Goal: Information Seeking & Learning: Find specific fact

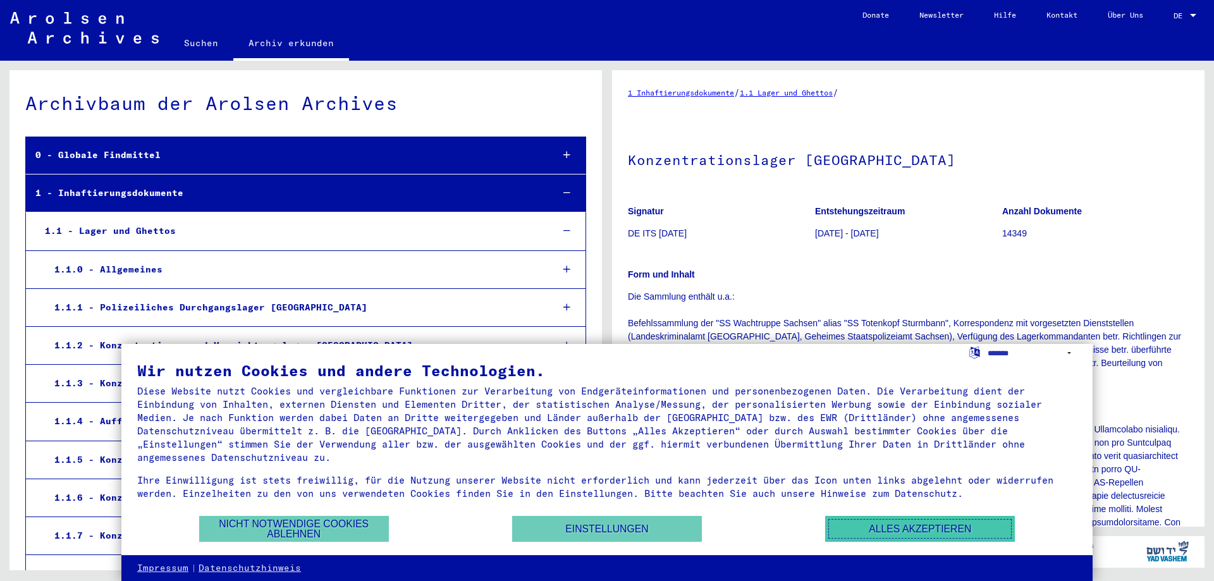
click at [931, 534] on button "Alles akzeptieren" at bounding box center [920, 529] width 190 height 26
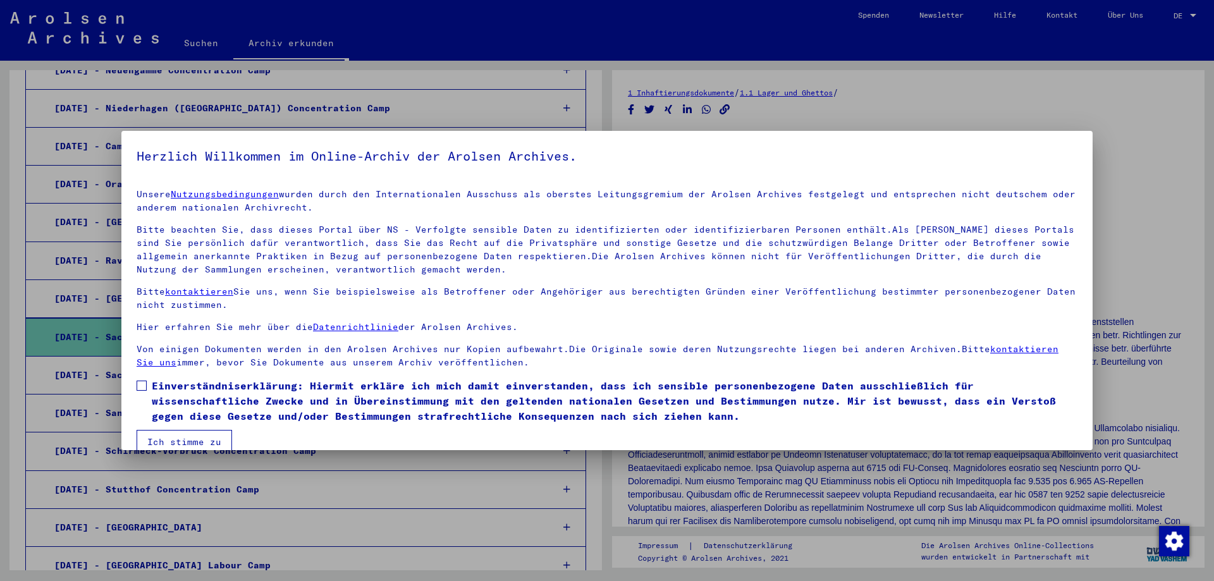
scroll to position [19, 0]
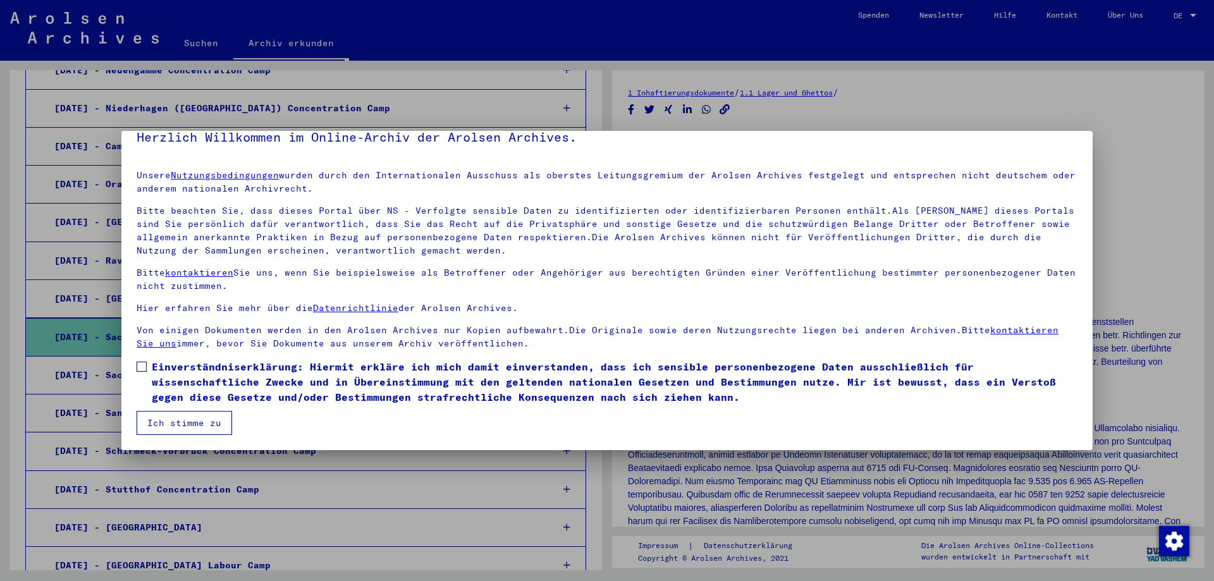
click at [175, 420] on button "Ich stimme zu" at bounding box center [184, 423] width 95 height 24
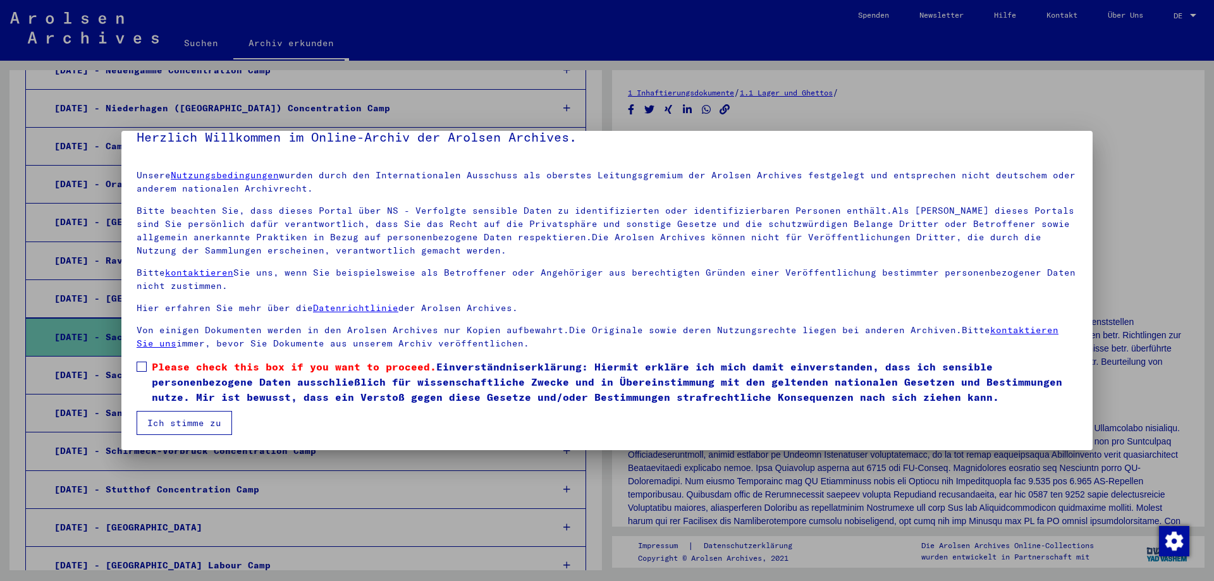
click at [168, 379] on span "Please check this box if you want to proceed. Einverständniserklärung: Hiermit …" at bounding box center [615, 382] width 926 height 46
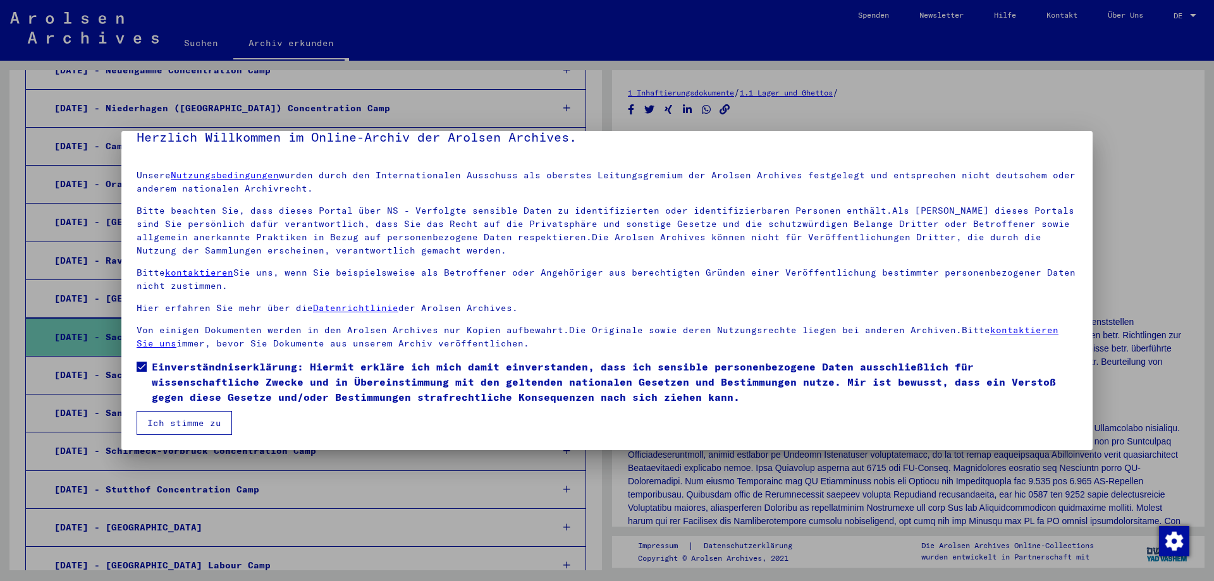
click at [173, 419] on button "Ich stimme zu" at bounding box center [184, 423] width 95 height 24
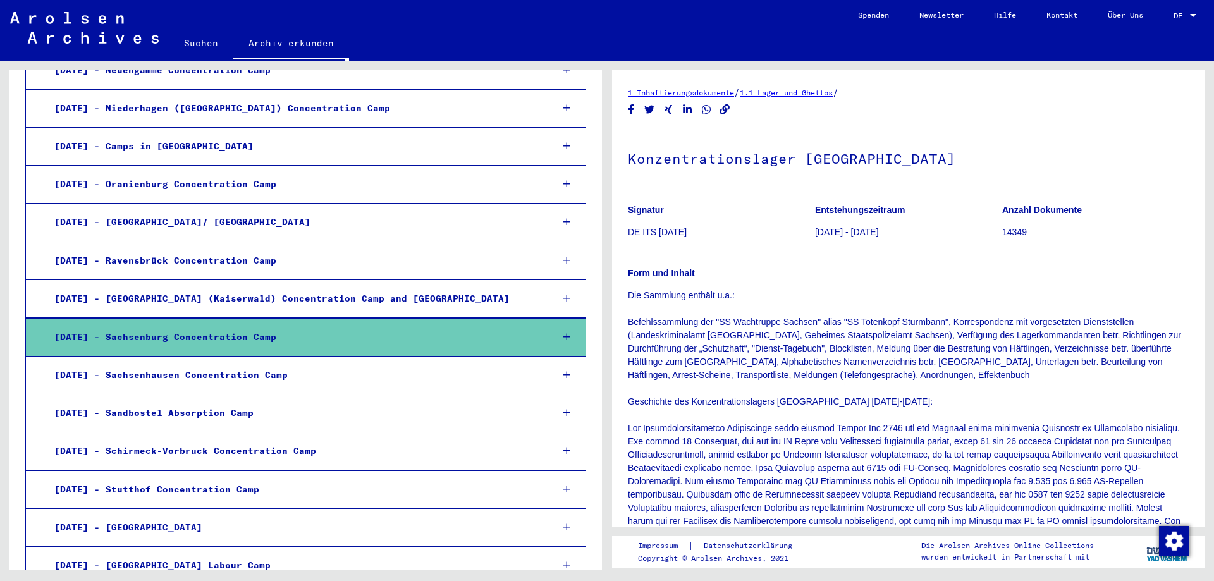
click at [166, 419] on div "[DATE] - Sandbostel Absorption Camp" at bounding box center [294, 413] width 498 height 25
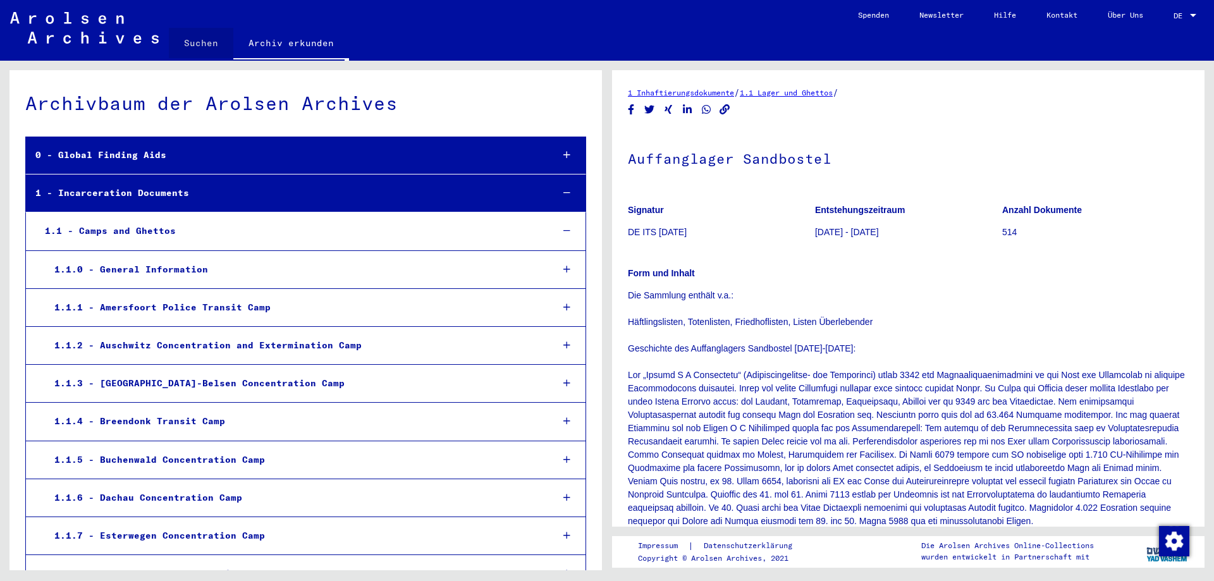
click at [205, 45] on link "Suchen" at bounding box center [201, 43] width 64 height 30
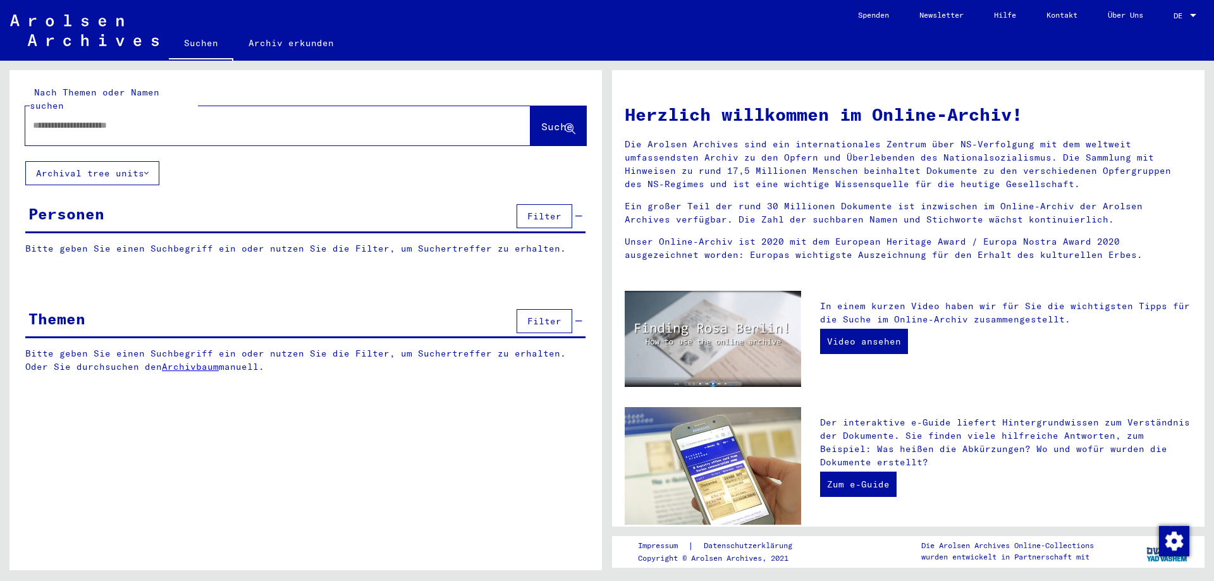
click at [130, 119] on input "text" at bounding box center [263, 125] width 460 height 13
type input "********"
click at [149, 169] on icon at bounding box center [146, 173] width 4 height 9
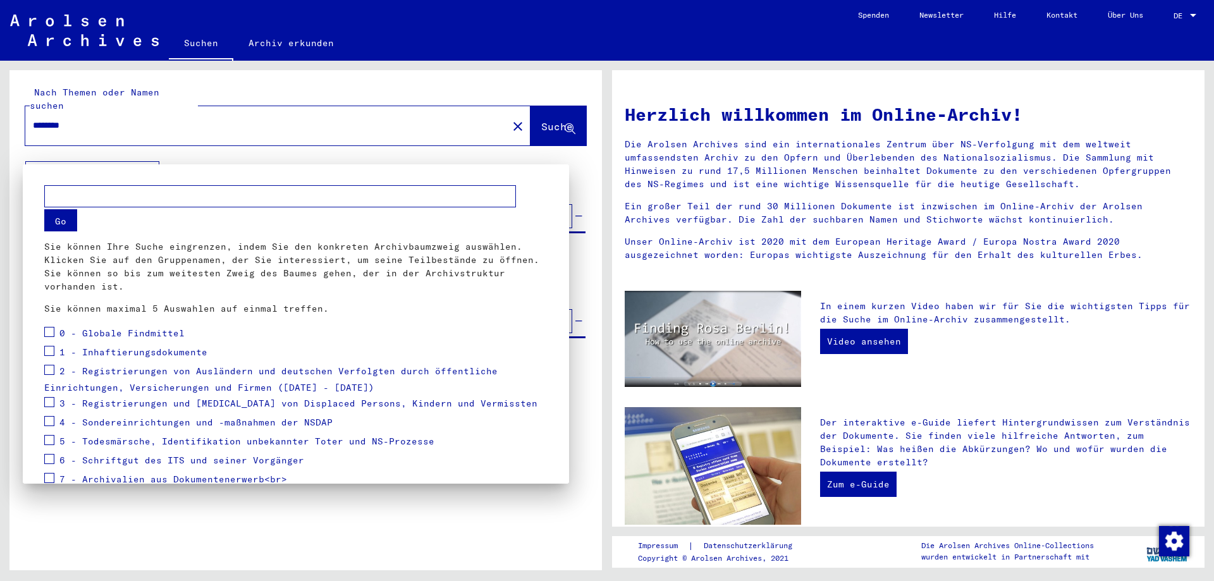
scroll to position [63, 0]
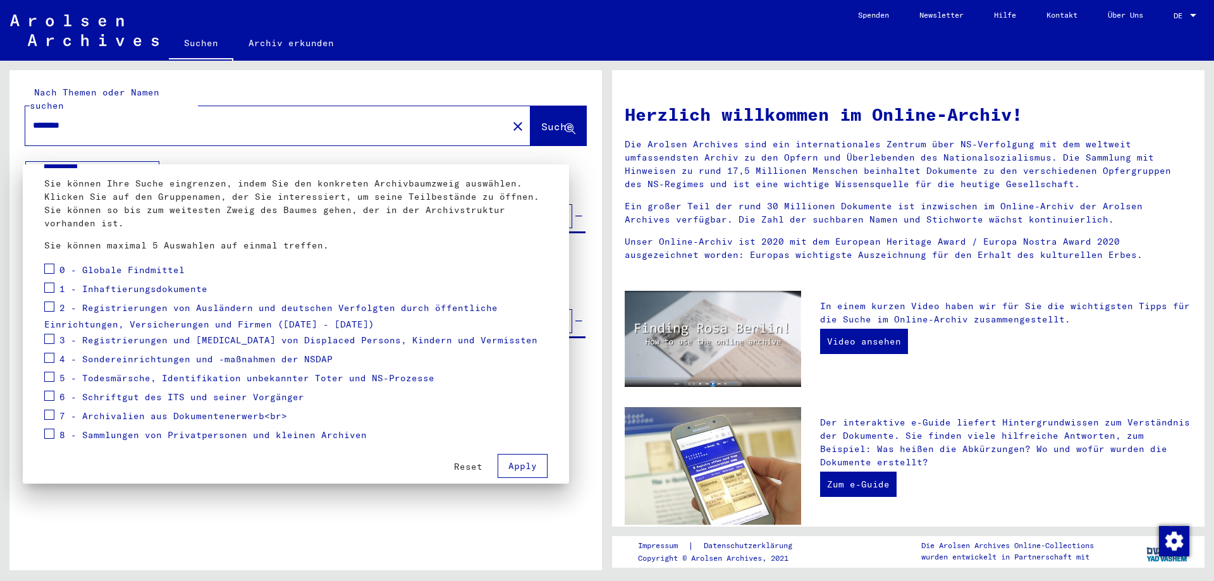
click at [164, 290] on span "1 - Inhaftierungsdokumente" at bounding box center [133, 288] width 148 height 11
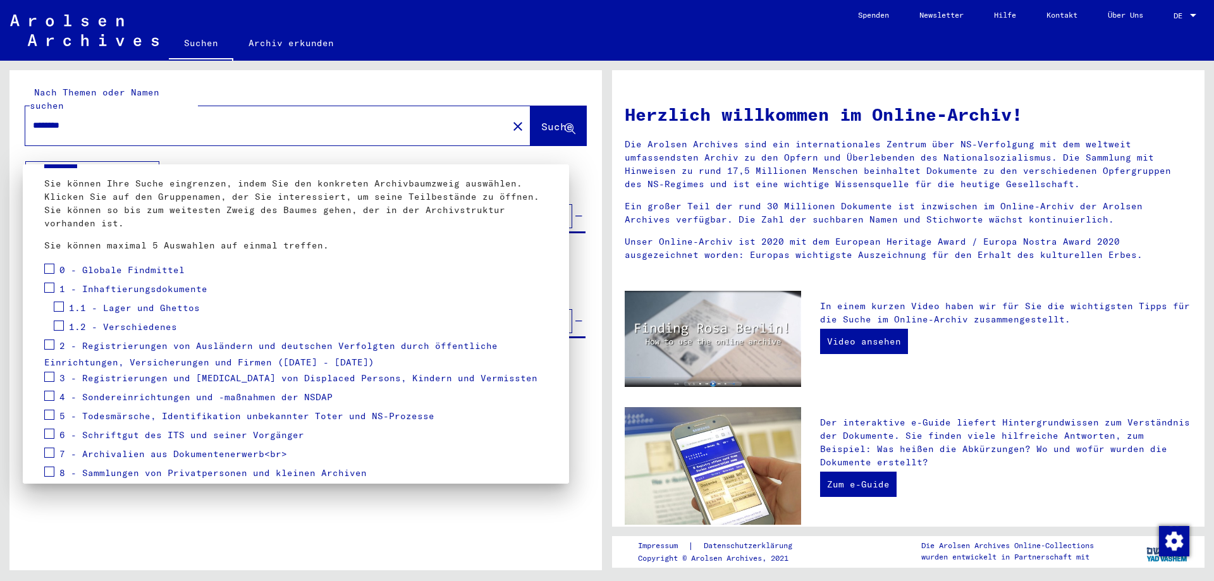
click at [101, 308] on span "1.1 - Lager und Ghettos" at bounding box center [134, 307] width 131 height 11
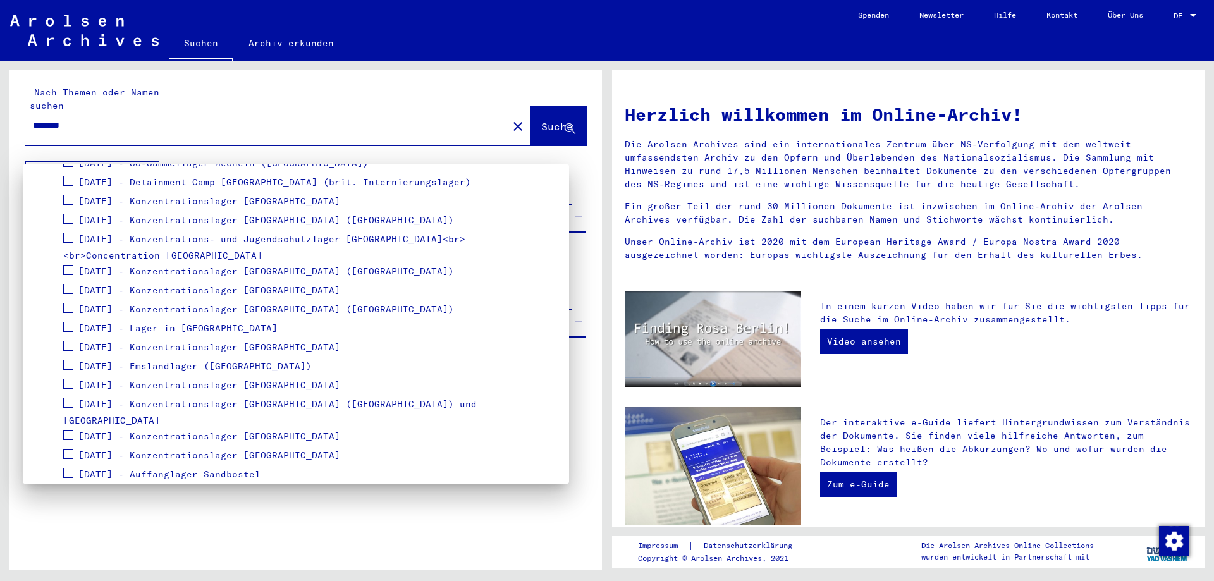
scroll to position [759, 0]
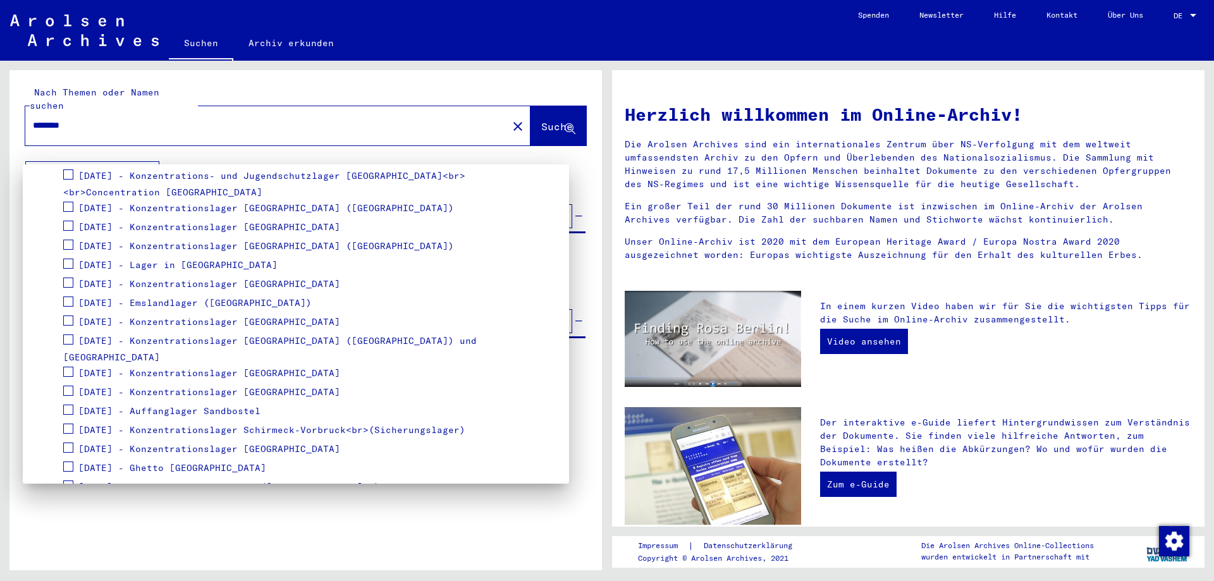
click at [68, 367] on span at bounding box center [68, 372] width 10 height 10
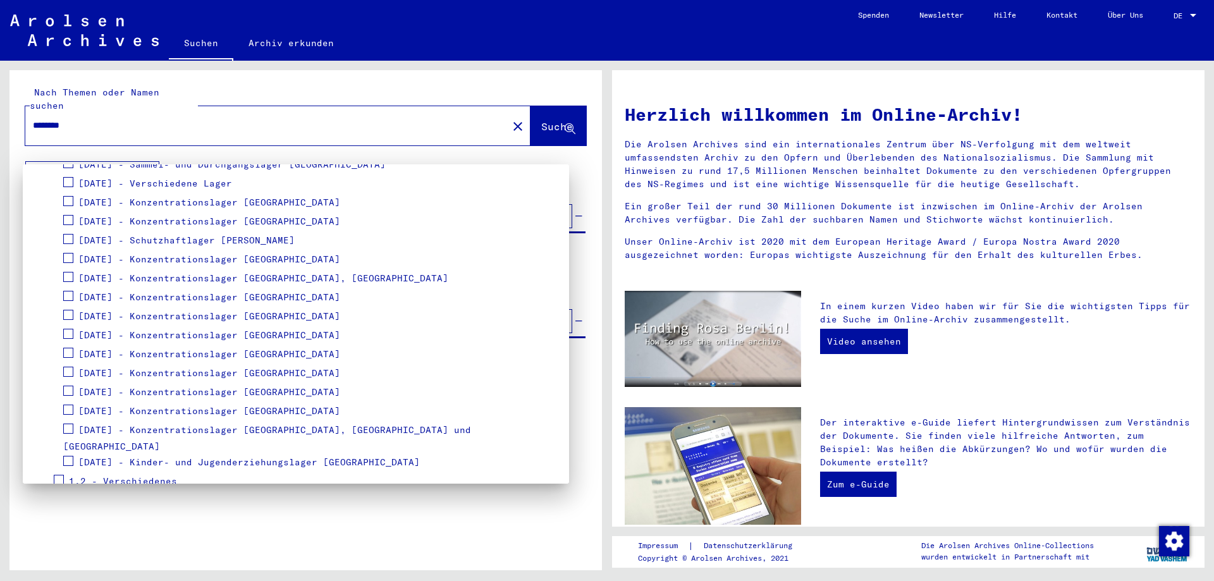
scroll to position [1306, 0]
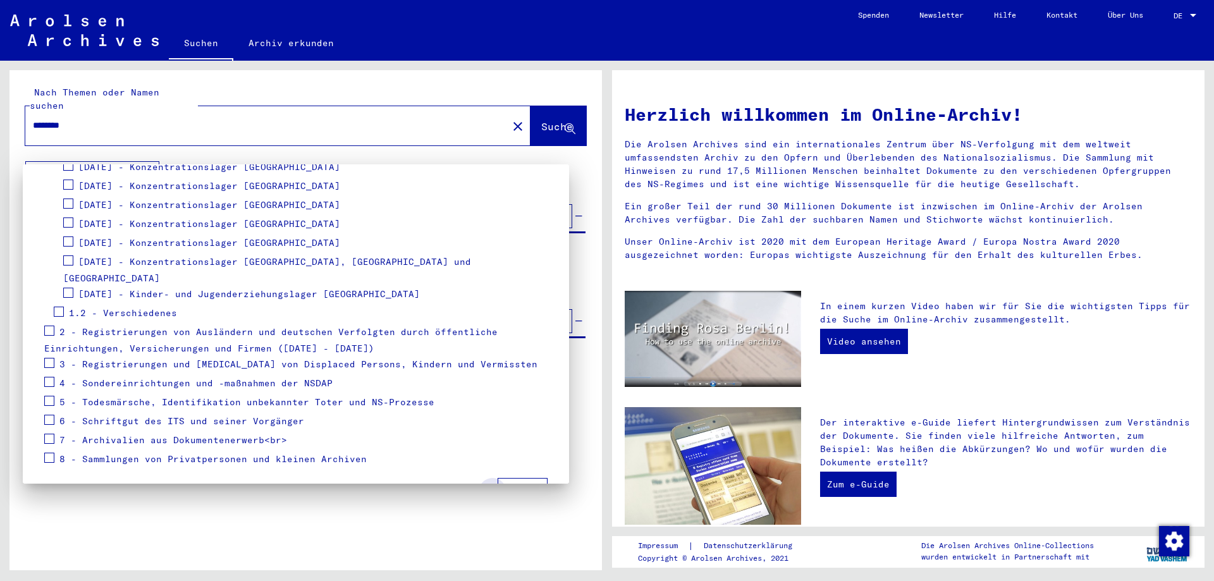
drag, startPoint x: 522, startPoint y: 458, endPoint x: 530, endPoint y: 448, distance: 13.0
click at [520, 478] on button "Apply" at bounding box center [523, 490] width 50 height 24
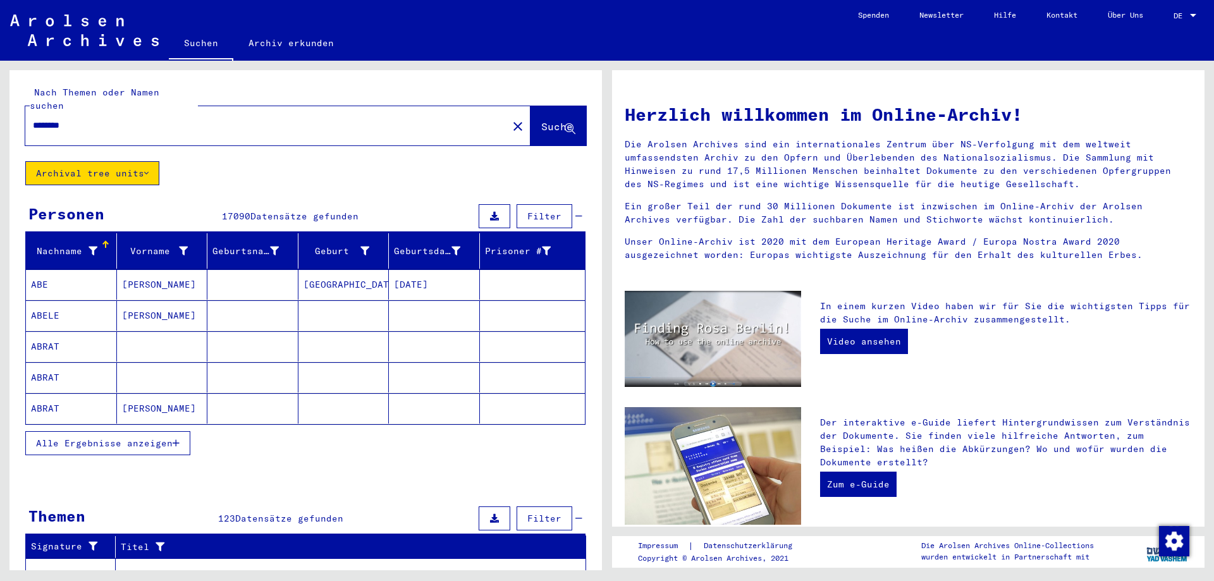
click at [156, 437] on span "Alle Ergebnisse anzeigen" at bounding box center [104, 442] width 137 height 11
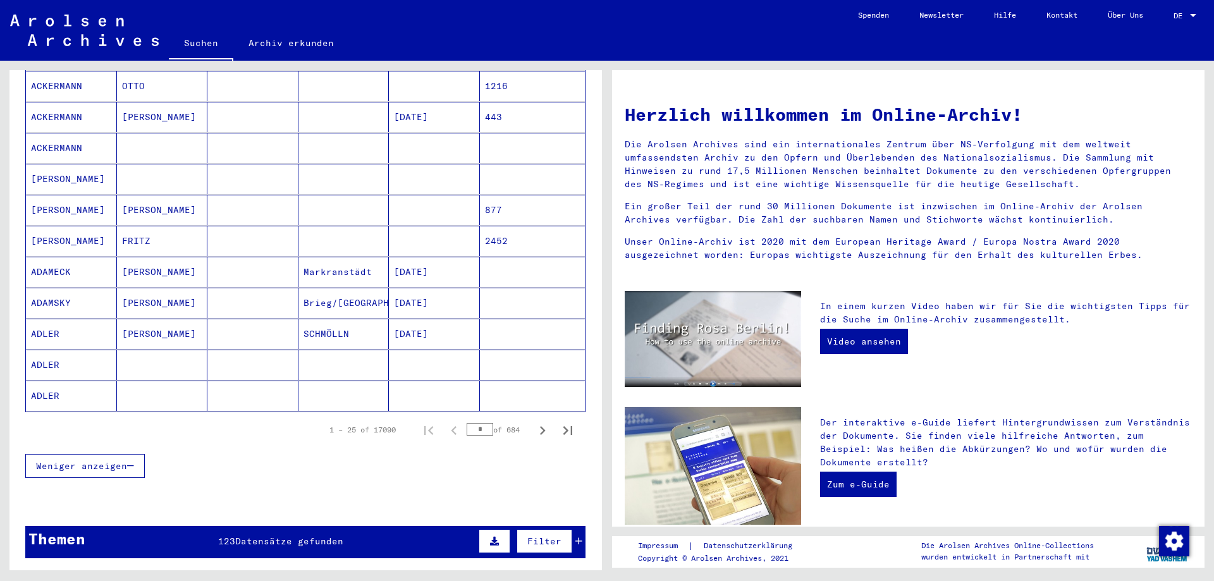
scroll to position [885, 0]
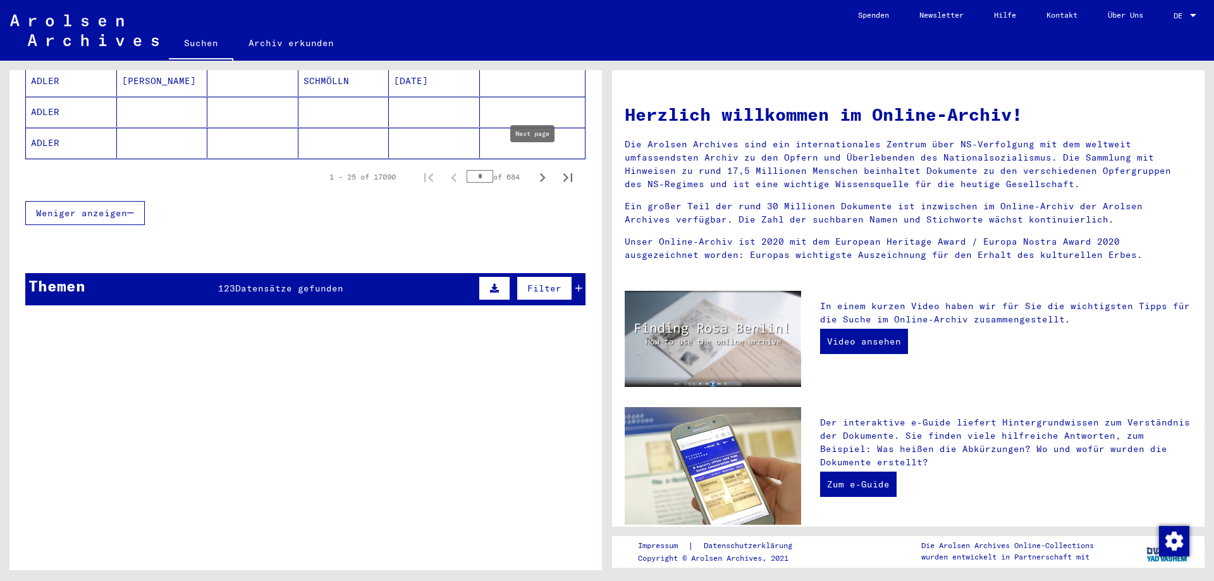
click at [534, 169] on icon "Next page" at bounding box center [543, 178] width 18 height 18
type input "*"
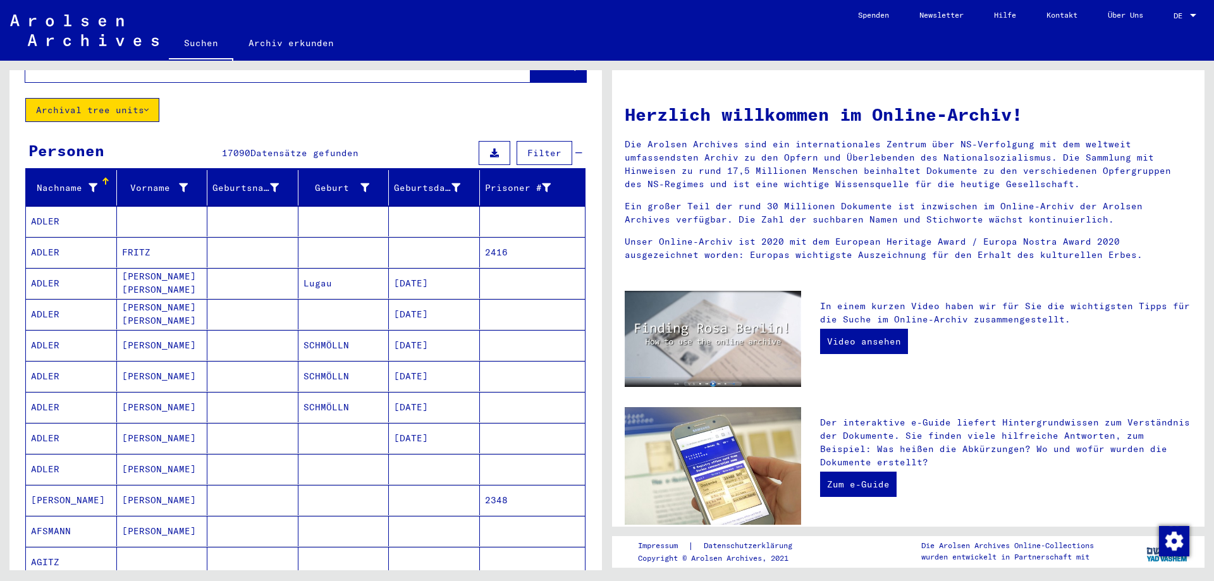
scroll to position [0, 0]
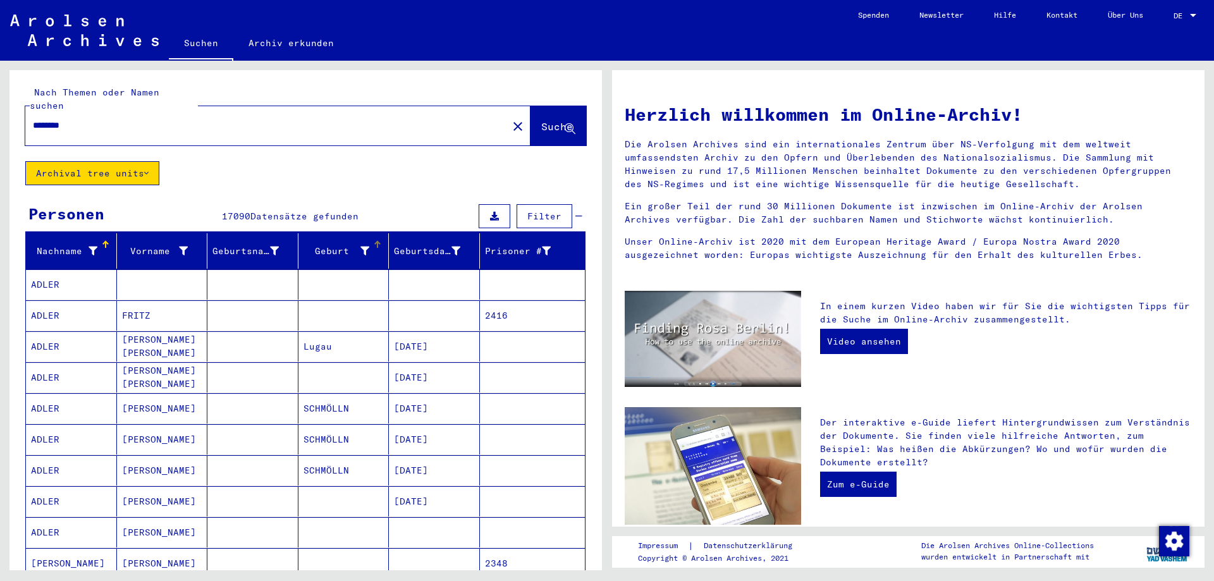
click at [352, 245] on div "Geburt‏" at bounding box center [336, 251] width 66 height 13
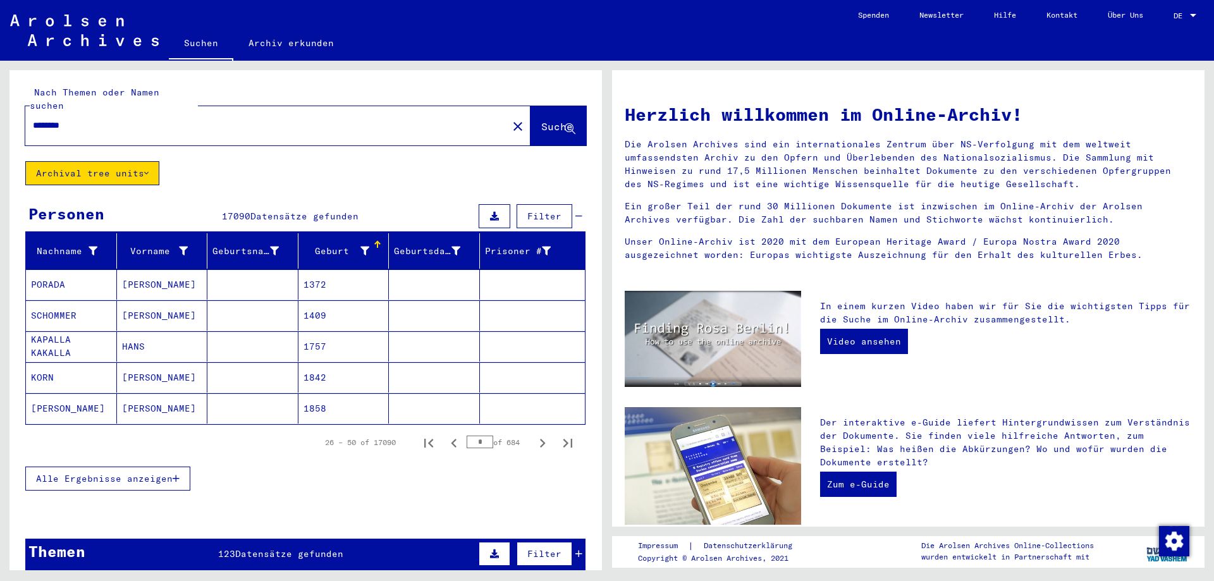
click at [360, 247] on icon at bounding box center [364, 251] width 9 height 9
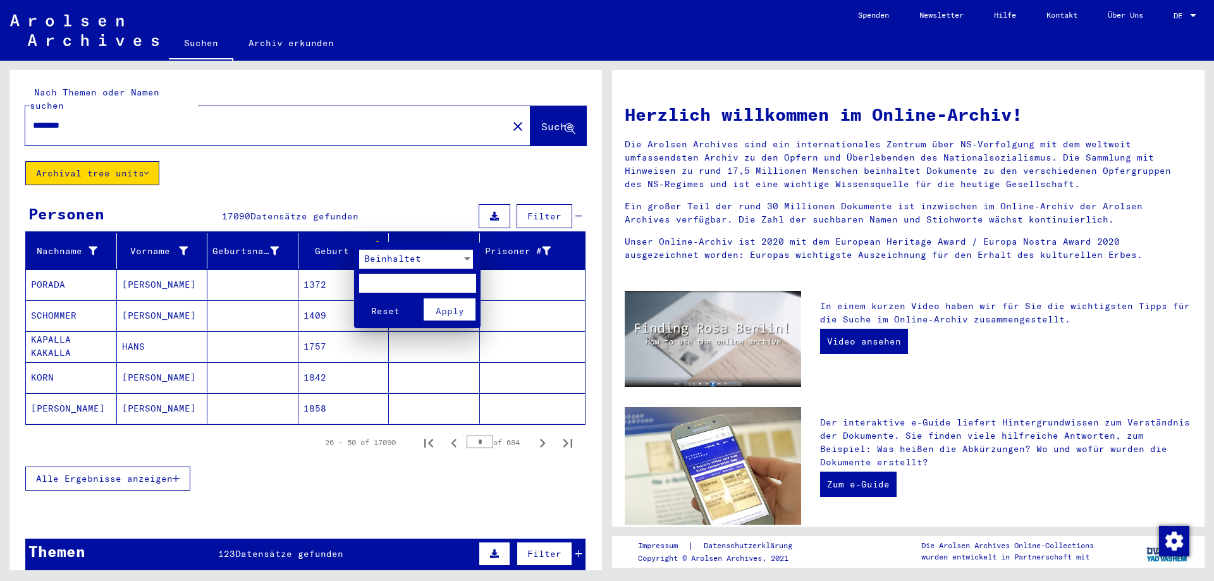
click at [403, 281] on input "text" at bounding box center [417, 283] width 117 height 19
type input "********"
click at [460, 303] on button "Apply" at bounding box center [450, 309] width 52 height 22
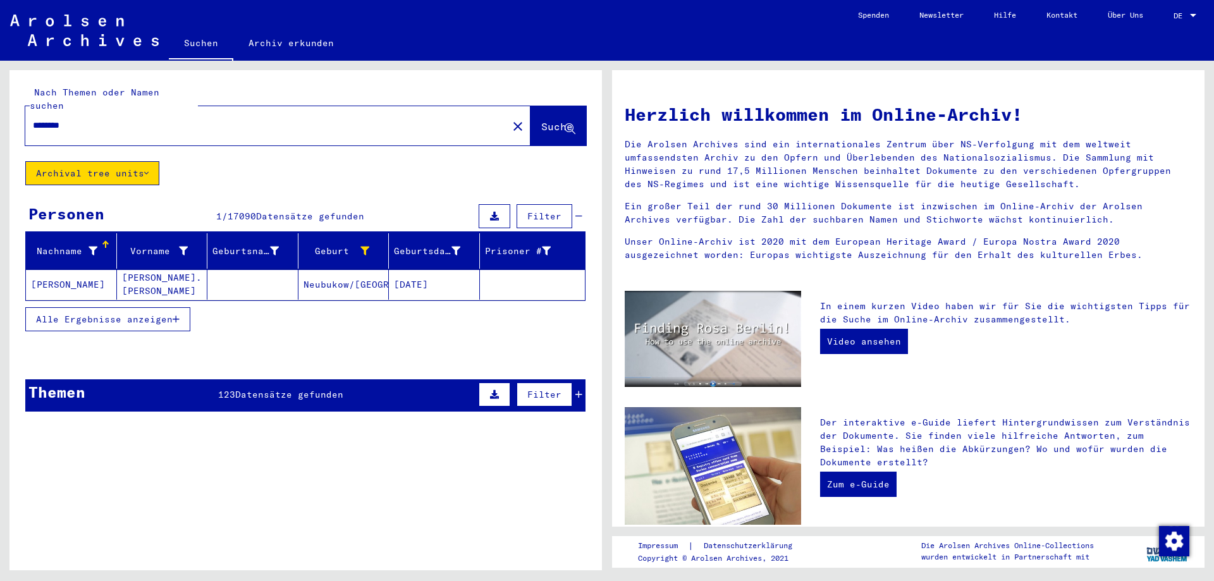
click at [42, 269] on mat-cell "[PERSON_NAME]" at bounding box center [71, 284] width 91 height 30
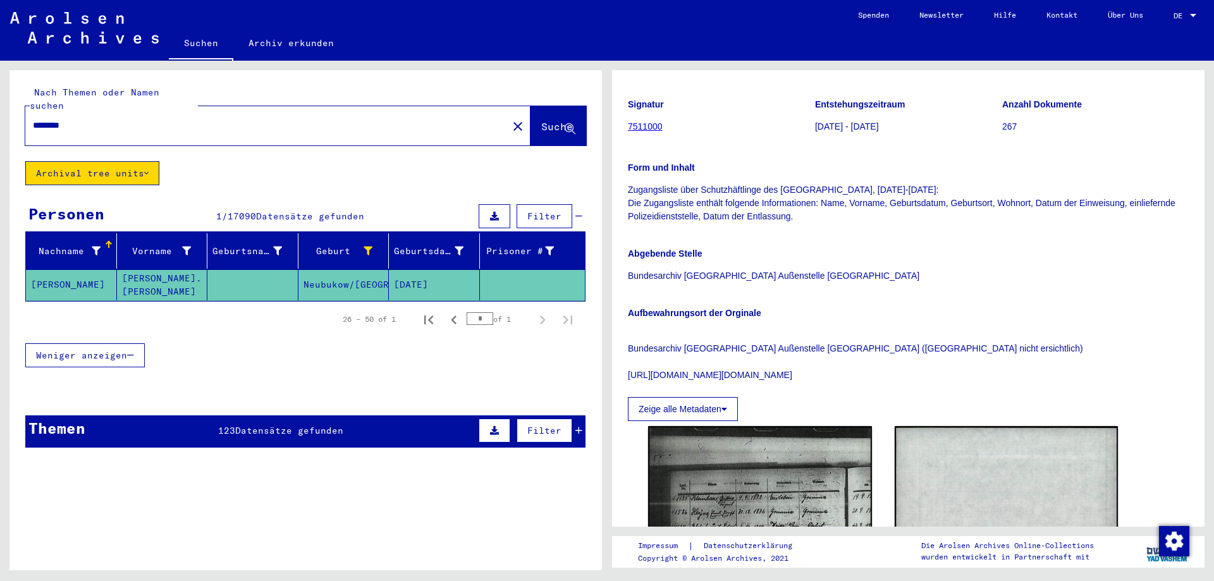
scroll to position [63, 0]
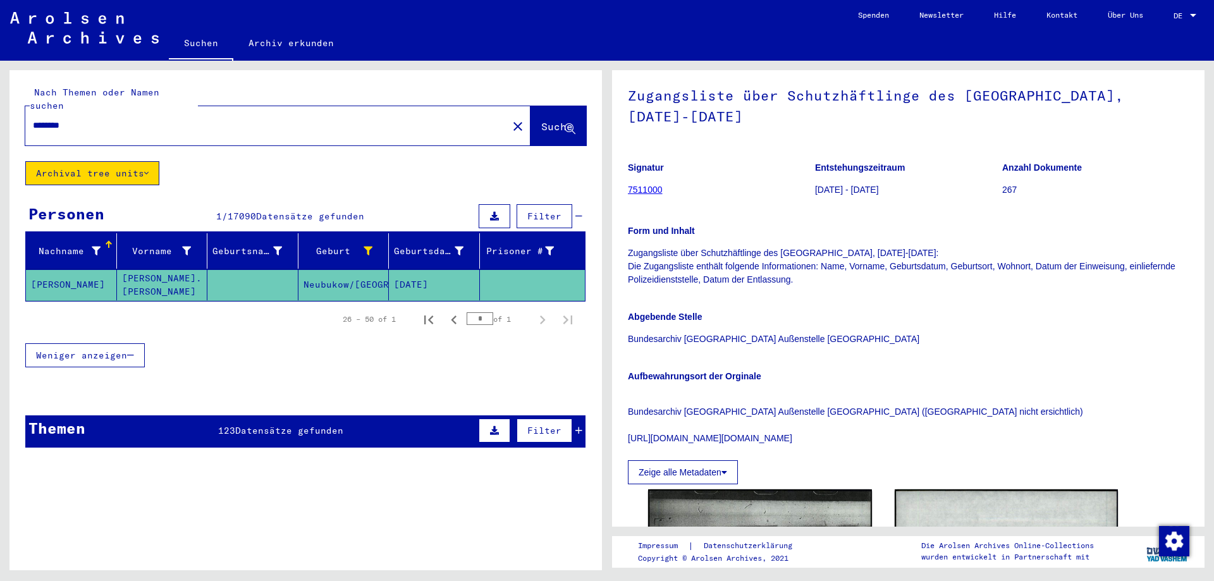
click at [637, 190] on link "7511000" at bounding box center [645, 190] width 35 height 10
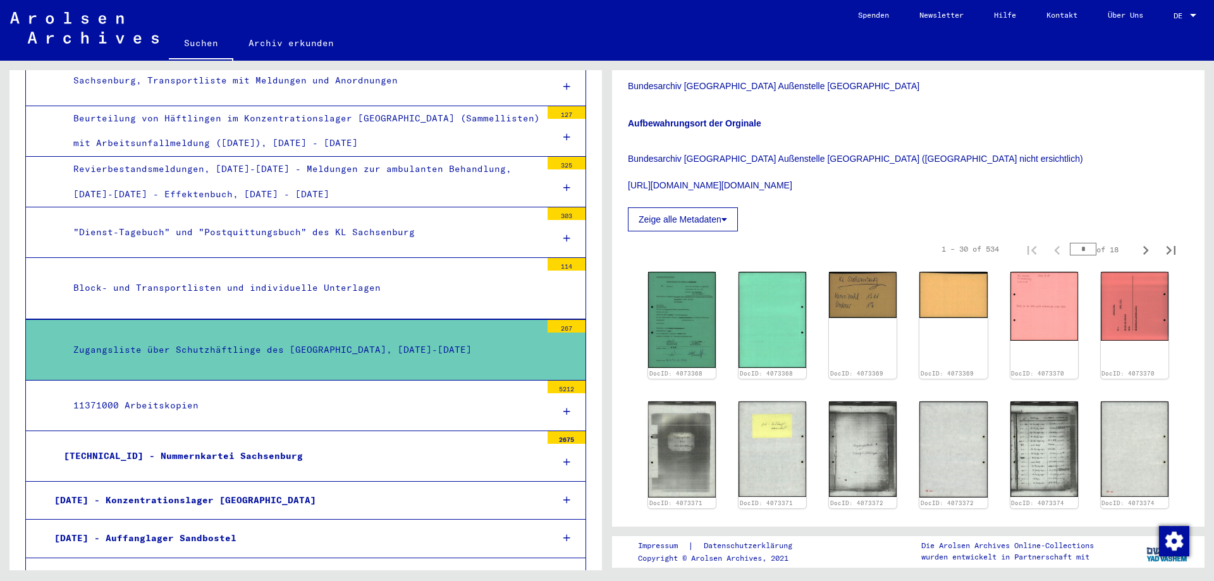
scroll to position [190, 0]
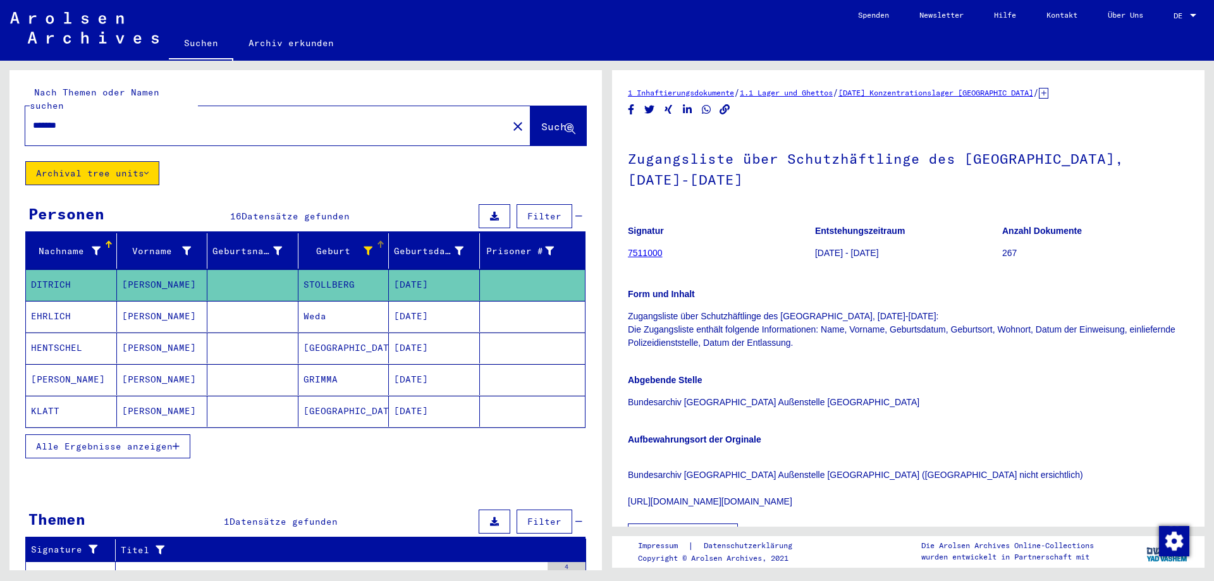
click at [364, 245] on div at bounding box center [368, 251] width 9 height 13
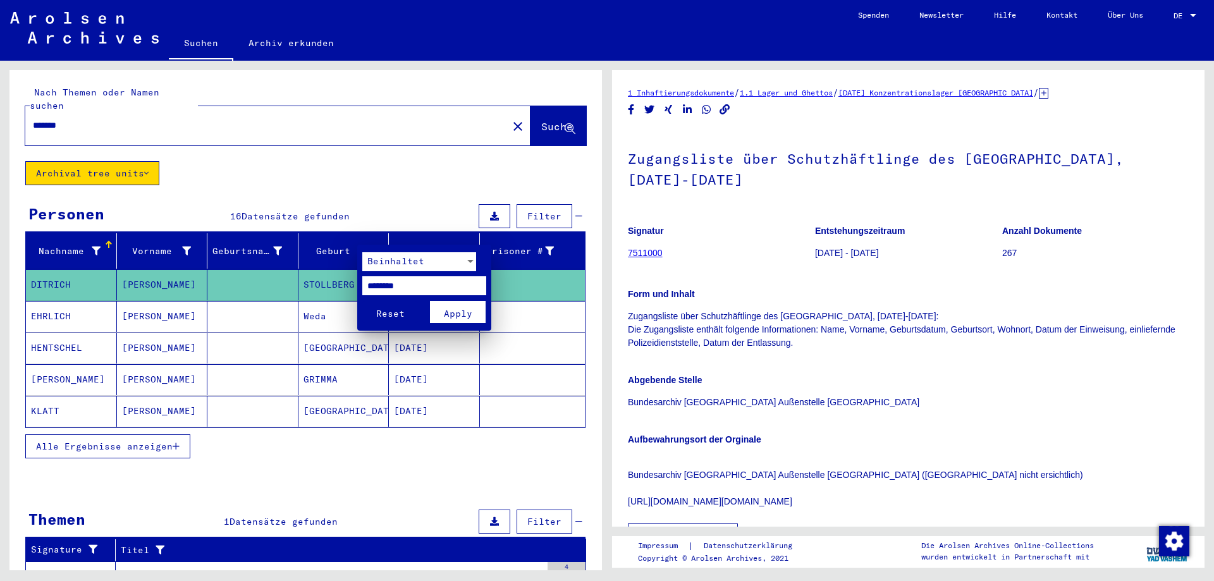
click at [466, 315] on span "Apply" at bounding box center [458, 313] width 28 height 11
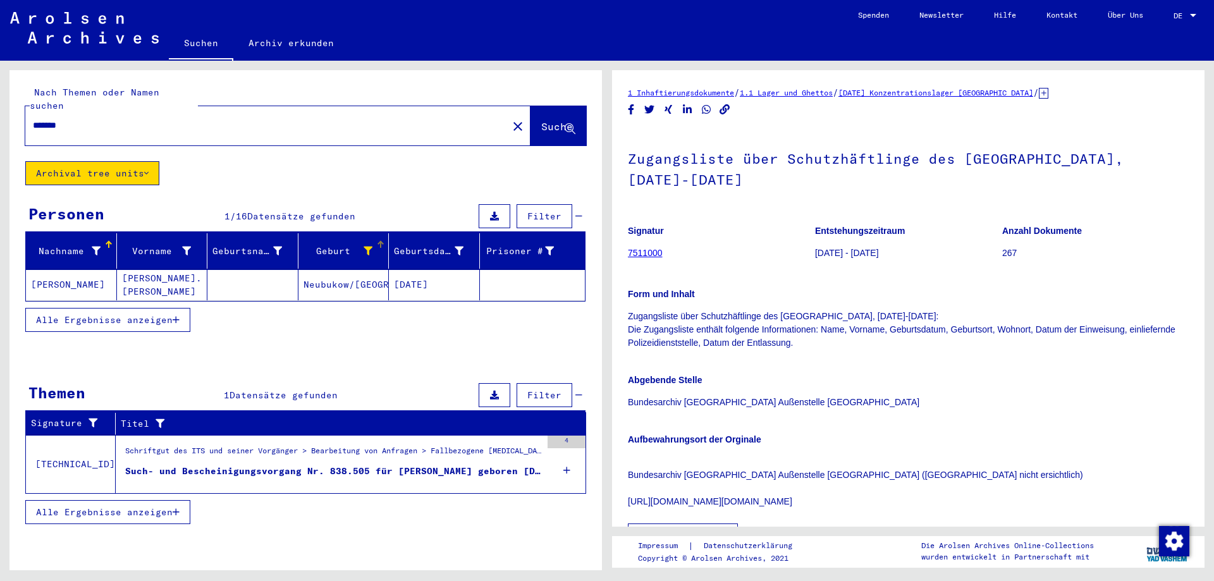
click at [44, 269] on mat-cell "[PERSON_NAME]" at bounding box center [71, 284] width 91 height 31
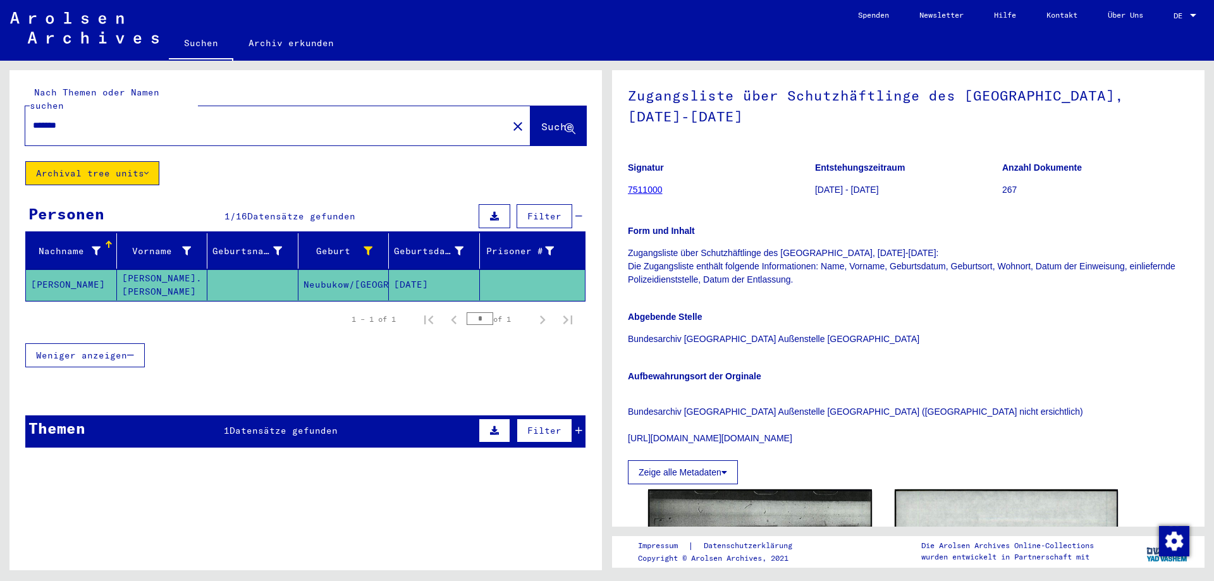
scroll to position [126, 0]
